Goal: Transaction & Acquisition: Purchase product/service

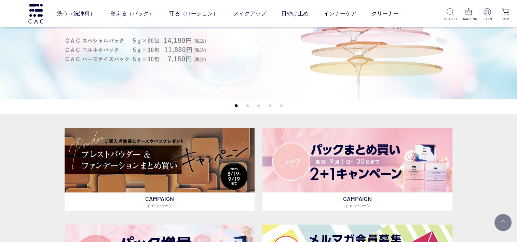
scroll to position [137, 0]
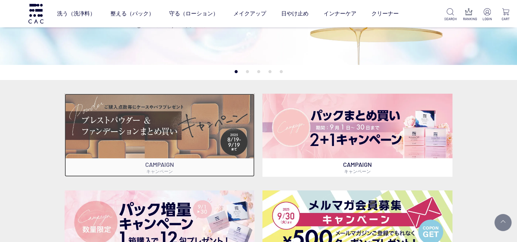
click at [180, 117] on img at bounding box center [160, 126] width 190 height 65
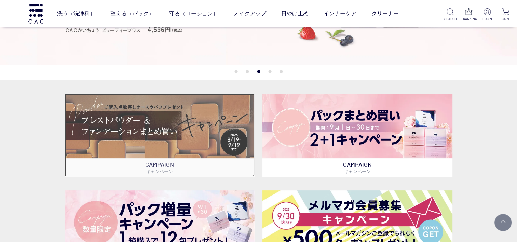
click at [179, 141] on img at bounding box center [160, 126] width 190 height 65
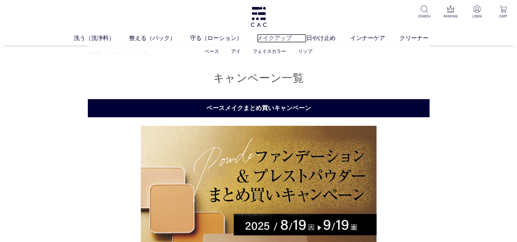
click at [281, 40] on link "メイクアップ" at bounding box center [282, 38] width 50 height 9
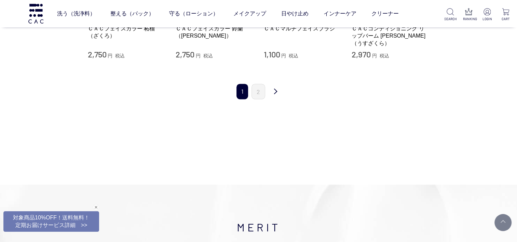
scroll to position [888, 0]
click at [258, 83] on link "2" at bounding box center [258, 90] width 14 height 15
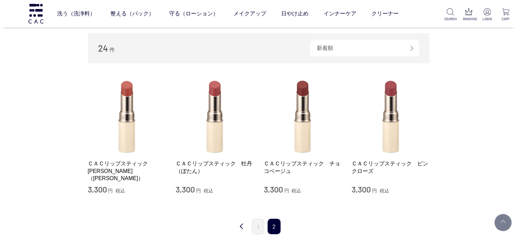
scroll to position [239, 0]
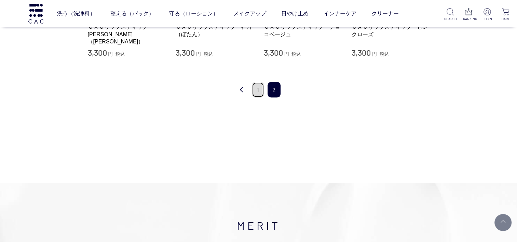
click at [257, 90] on link "1" at bounding box center [258, 89] width 12 height 15
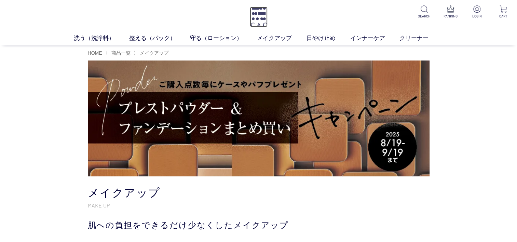
click at [254, 17] on img at bounding box center [259, 17] width 18 height 20
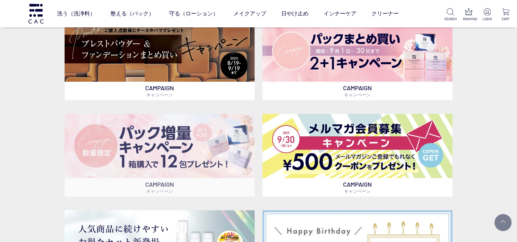
scroll to position [171, 0]
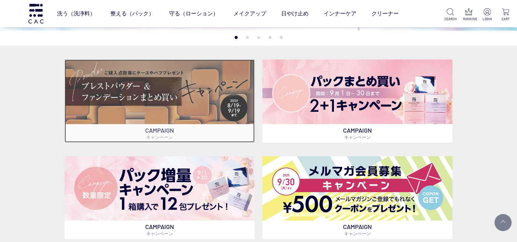
click at [199, 92] on img at bounding box center [160, 91] width 190 height 65
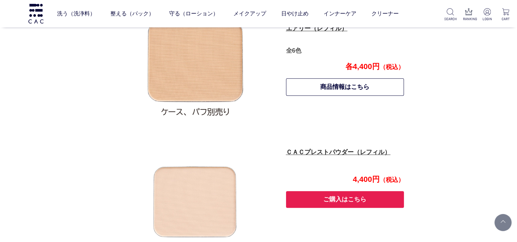
scroll to position [566, 0]
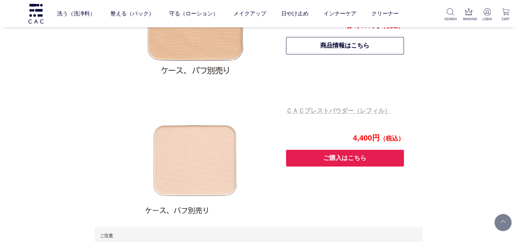
click at [333, 111] on link "ＣＡＣプレストパウダー（レフィル）" at bounding box center [338, 110] width 105 height 7
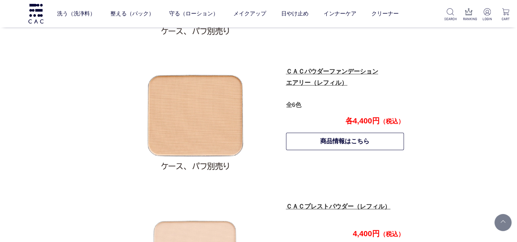
scroll to position [463, 0]
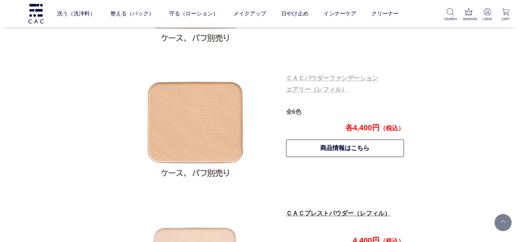
click at [347, 78] on link "ＣＡＣパウダーファンデーション エアリー（レフィル）" at bounding box center [332, 84] width 92 height 18
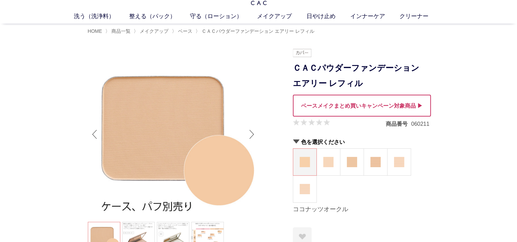
scroll to position [34, 0]
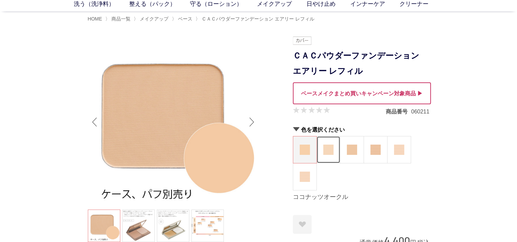
click at [329, 145] on img at bounding box center [328, 150] width 10 height 10
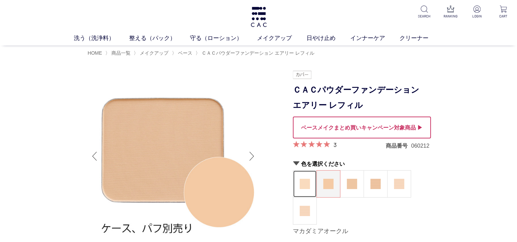
click at [305, 179] on img at bounding box center [305, 184] width 10 height 10
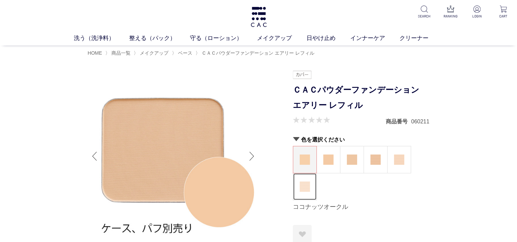
click at [310, 190] on figure at bounding box center [304, 186] width 23 height 27
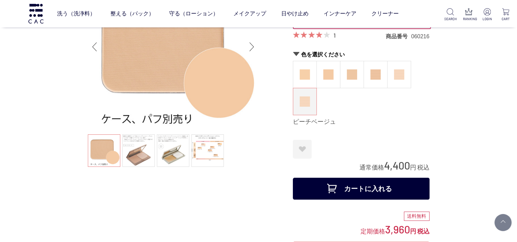
scroll to position [68, 0]
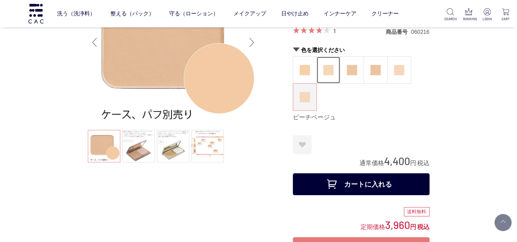
click at [337, 65] on figure at bounding box center [328, 70] width 23 height 27
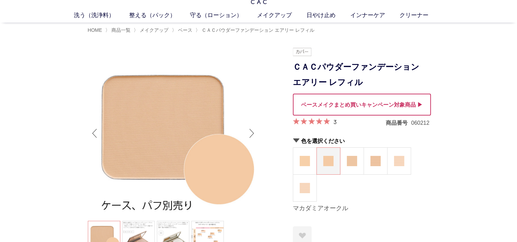
scroll to position [34, 0]
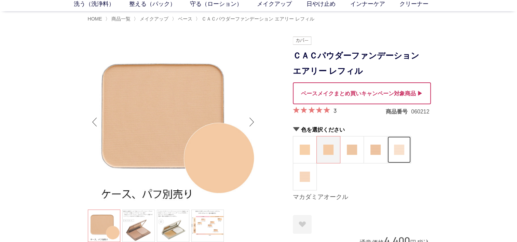
click at [401, 148] on img at bounding box center [399, 150] width 10 height 10
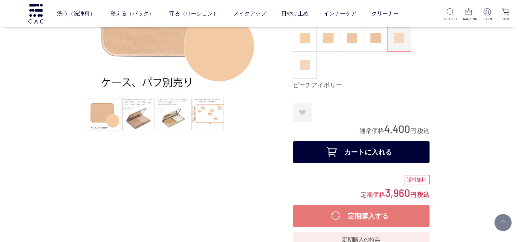
scroll to position [103, 0]
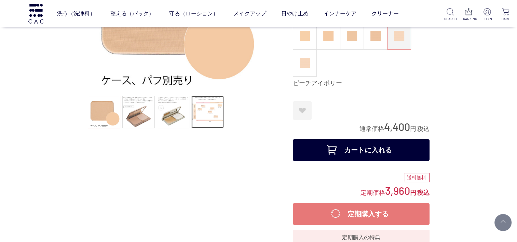
click at [211, 105] on link at bounding box center [207, 112] width 32 height 32
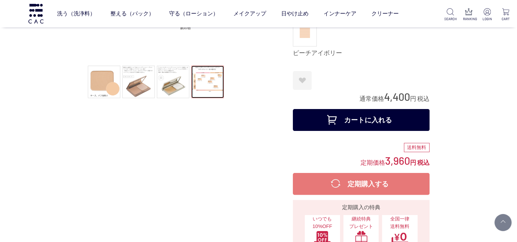
scroll to position [171, 0]
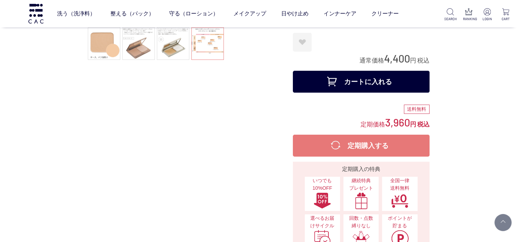
click at [387, 76] on button "カートに入れる" at bounding box center [361, 82] width 137 height 22
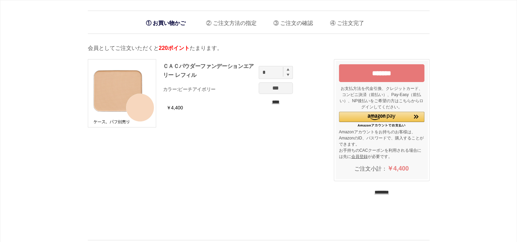
click at [288, 69] on img at bounding box center [288, 69] width 3 height 3
type input "*"
click at [280, 90] on input "***" at bounding box center [276, 88] width 34 height 12
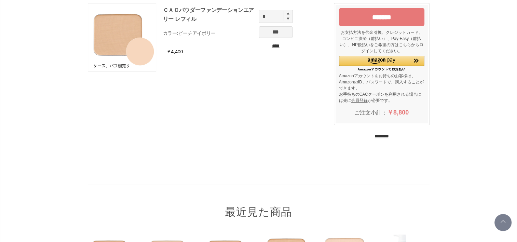
scroll to position [55, 0]
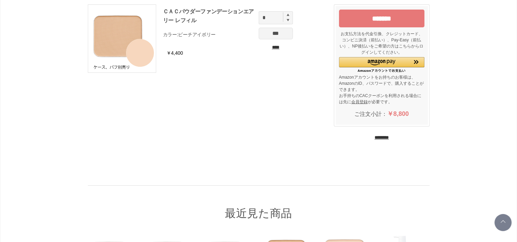
click at [389, 134] on input "********" at bounding box center [381, 137] width 14 height 6
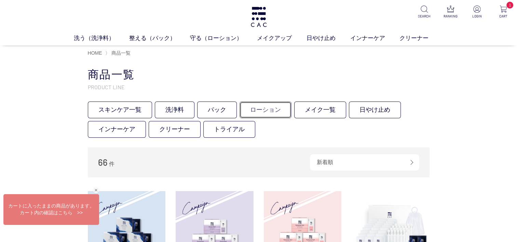
click at [272, 109] on link "ローション" at bounding box center [266, 109] width 52 height 17
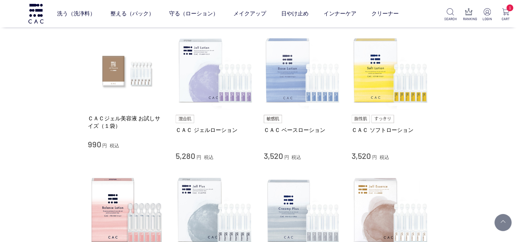
scroll to position [205, 0]
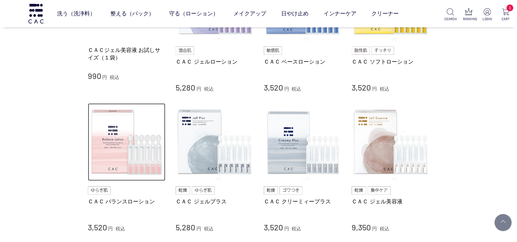
click at [121, 141] on img at bounding box center [127, 142] width 78 height 78
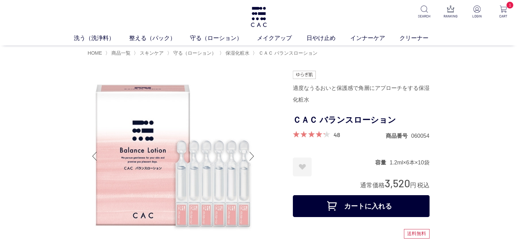
click at [363, 204] on button "カートに入れる" at bounding box center [361, 206] width 137 height 22
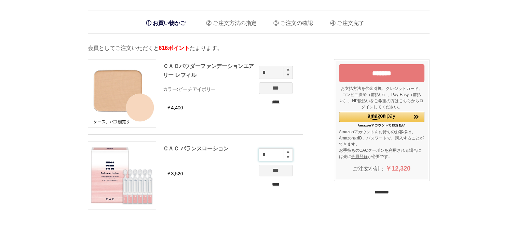
click at [286, 152] on input "*" at bounding box center [276, 154] width 34 height 13
click at [287, 150] on img at bounding box center [288, 151] width 3 height 3
type input "*"
click at [379, 67] on input "*******" at bounding box center [381, 73] width 85 height 18
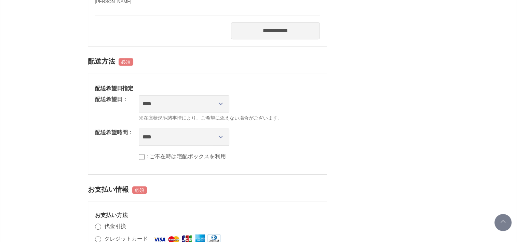
scroll to position [308, 0]
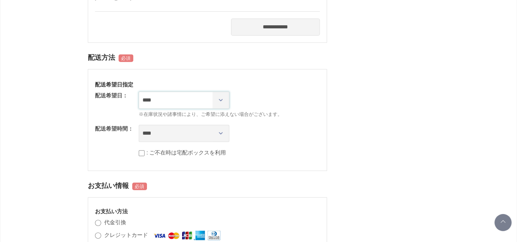
click at [219, 101] on select "**********" at bounding box center [184, 100] width 91 height 17
click at [373, 121] on div "マークの箇所は、必ずご指定ください。 商品情報 ＣＡＣパウダーファンデーションエアリー レフィル 数量: 2 カラー: ピーチアイボリー ＣＡＣ バランスロー…" at bounding box center [259, 165] width 342 height 857
click at [211, 131] on select "**** *** ****** ****** ****** ******" at bounding box center [184, 133] width 91 height 17
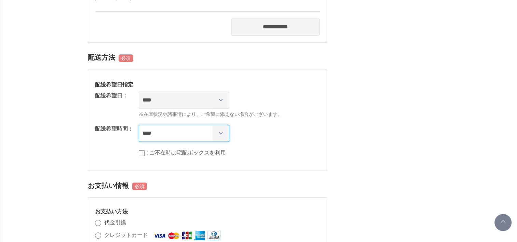
select select "**"
click at [139, 125] on select "**** *** ****** ****** ****** ******" at bounding box center [184, 133] width 91 height 17
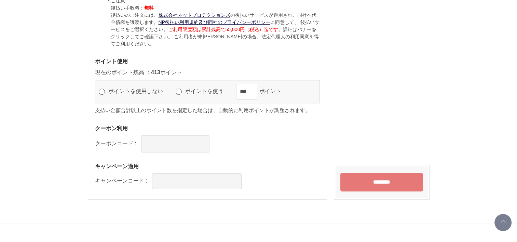
scroll to position [741, 0]
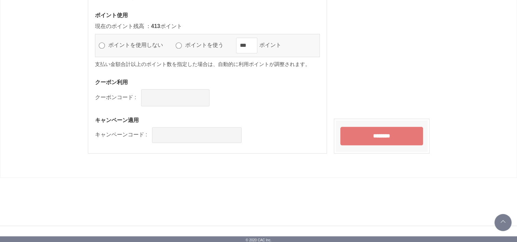
click at [371, 132] on input "********" at bounding box center [381, 136] width 83 height 18
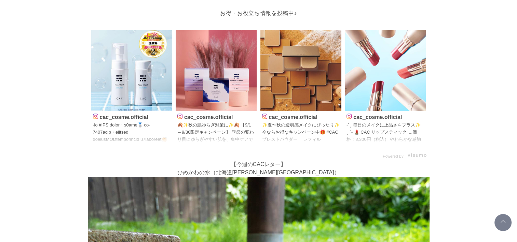
scroll to position [34, 0]
